Goal: Information Seeking & Learning: Learn about a topic

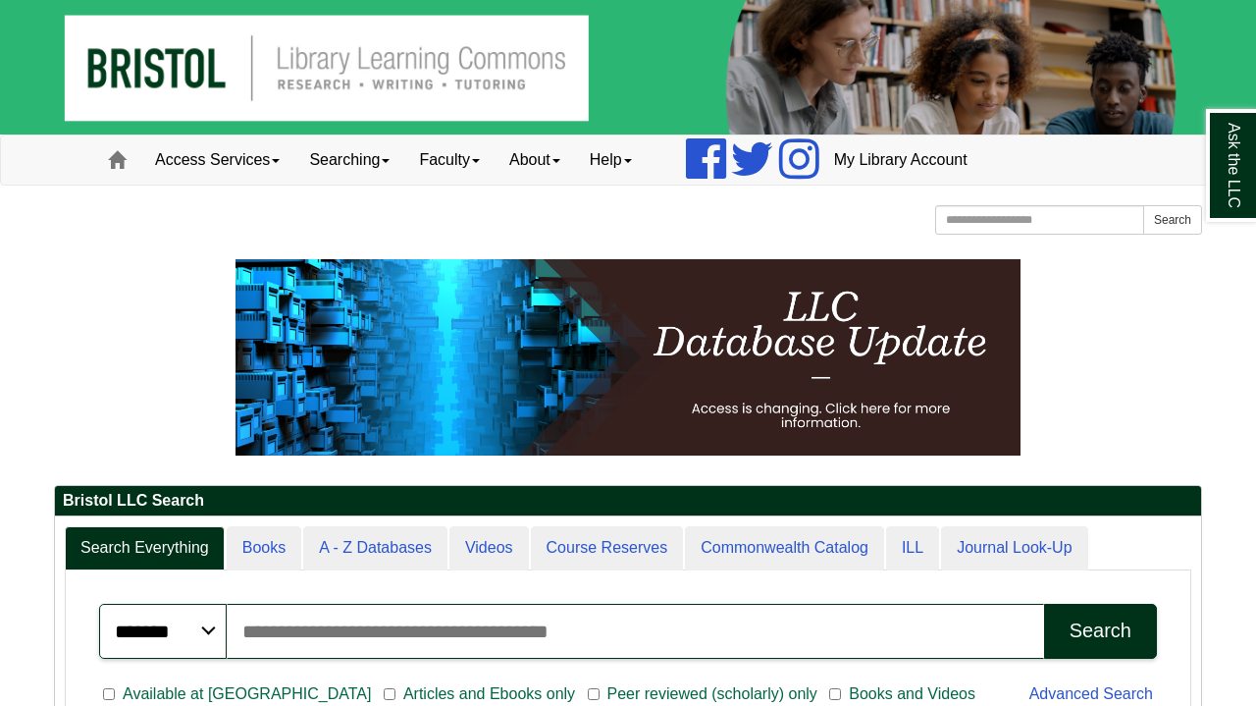
click at [376, 635] on input "Search articles, books, journals & more" at bounding box center [635, 631] width 817 height 55
type input "*"
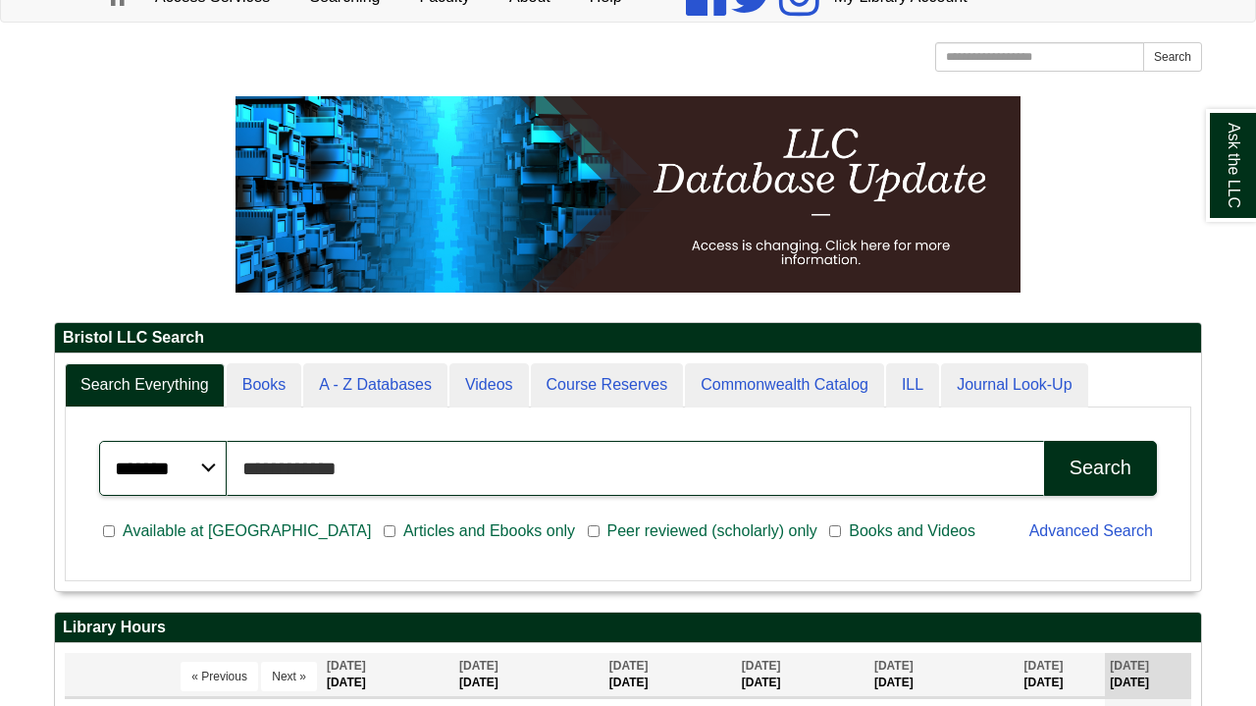
scroll to position [184, 0]
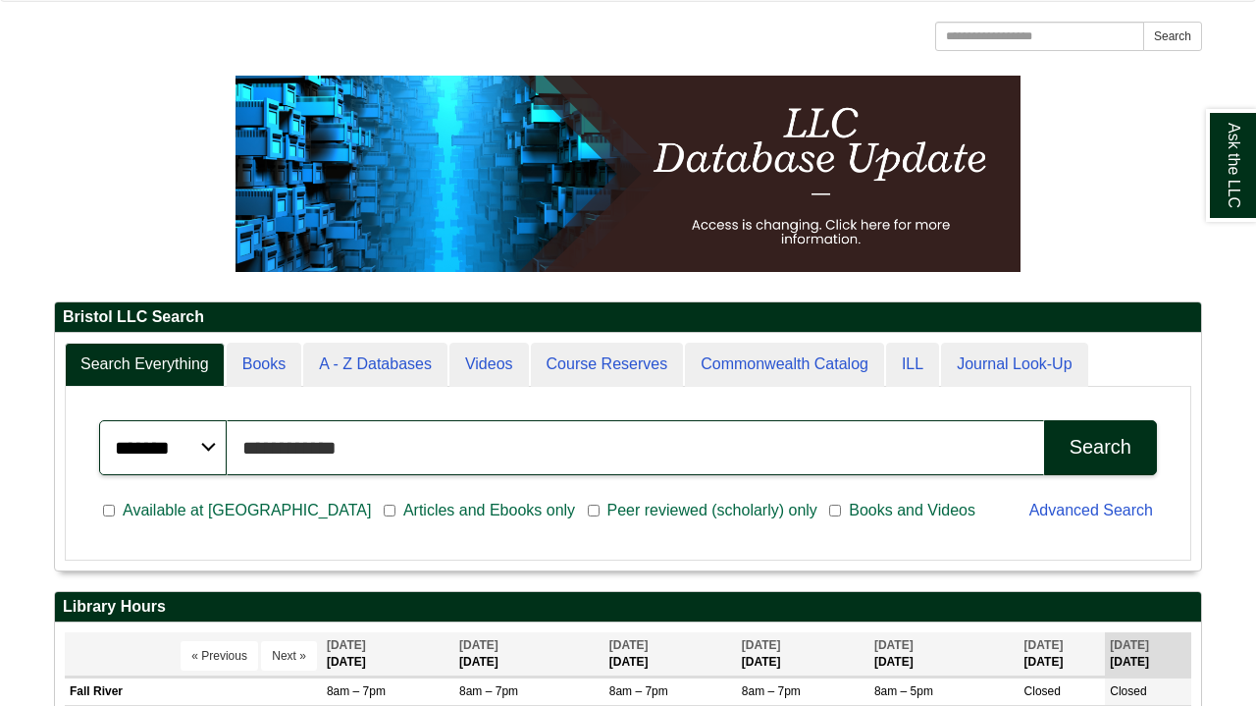
type input "**********"
click at [600, 512] on span "Peer reviewed (scholarly) only" at bounding box center [713, 511] width 226 height 24
click at [1124, 440] on div "Search" at bounding box center [1101, 447] width 62 height 23
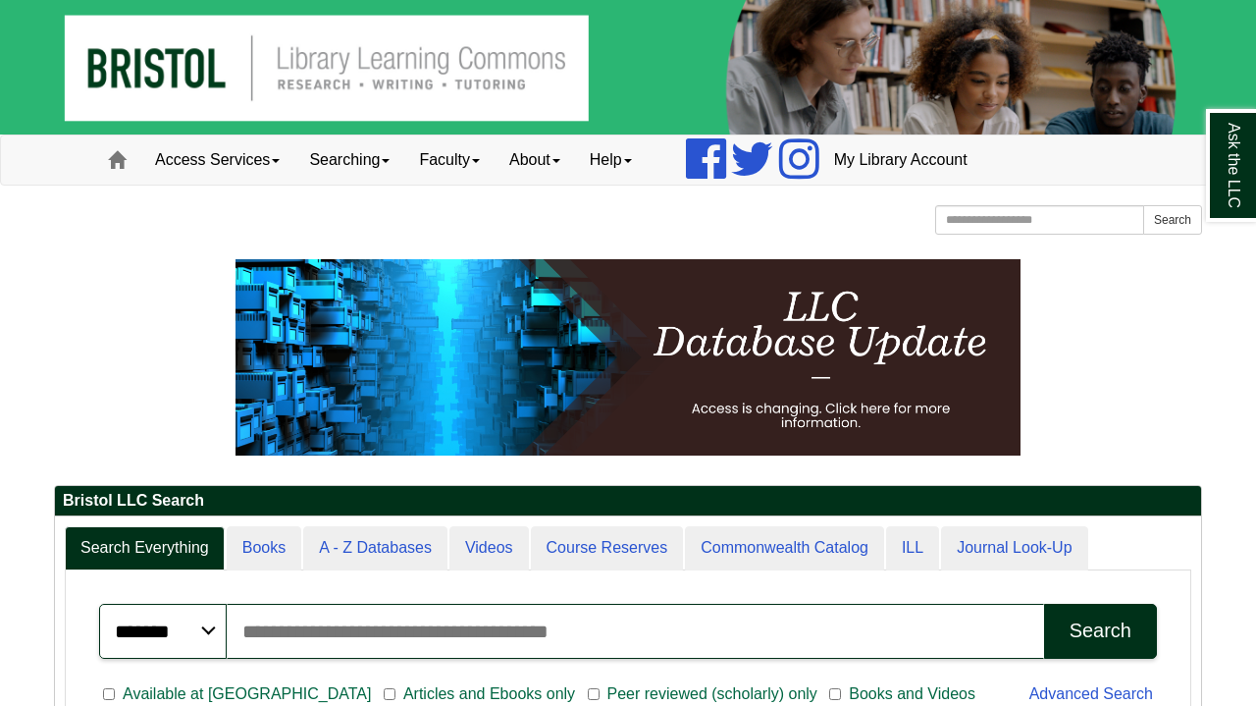
click at [432, 632] on input "Search articles, books, journals & more" at bounding box center [635, 631] width 817 height 55
click at [600, 691] on span "Peer reviewed (scholarly) only" at bounding box center [713, 694] width 226 height 24
click at [526, 628] on input "Search articles, books, journals & more" at bounding box center [635, 631] width 817 height 55
type input "**********"
click at [1100, 630] on button "Search" at bounding box center [1100, 631] width 113 height 55
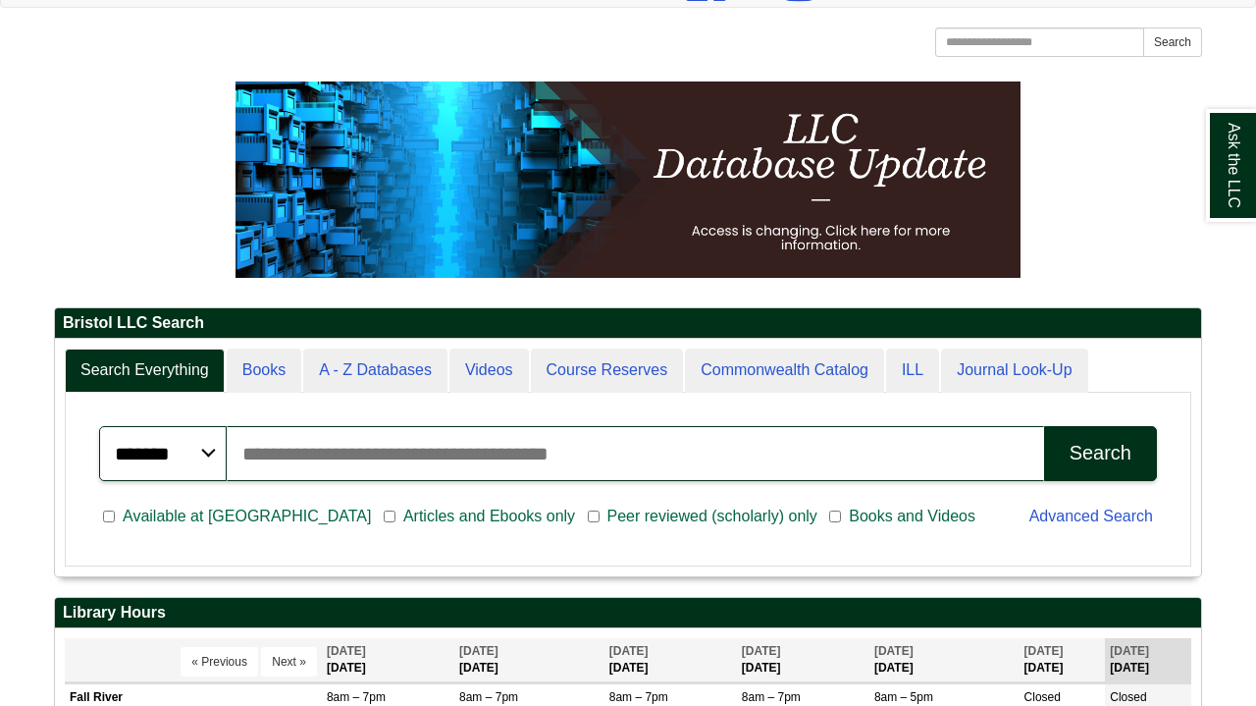
scroll to position [237, 1146]
click at [600, 512] on span "Peer reviewed (scholarly) only" at bounding box center [713, 516] width 226 height 24
click at [510, 453] on input "Search articles, books, journals & more" at bounding box center [635, 453] width 817 height 55
type input "**********"
click at [1100, 452] on button "Search" at bounding box center [1100, 453] width 113 height 55
